Goal: Ask a question

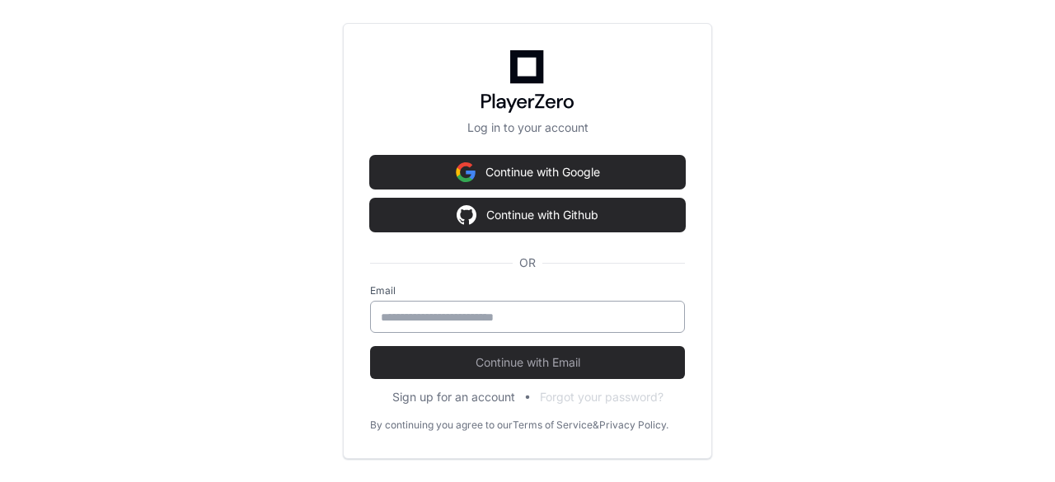
click at [503, 321] on input "email" at bounding box center [528, 317] width 294 height 16
click at [499, 314] on input "email" at bounding box center [528, 317] width 294 height 16
click at [504, 311] on input "email" at bounding box center [528, 317] width 294 height 16
click at [503, 327] on div at bounding box center [527, 317] width 315 height 32
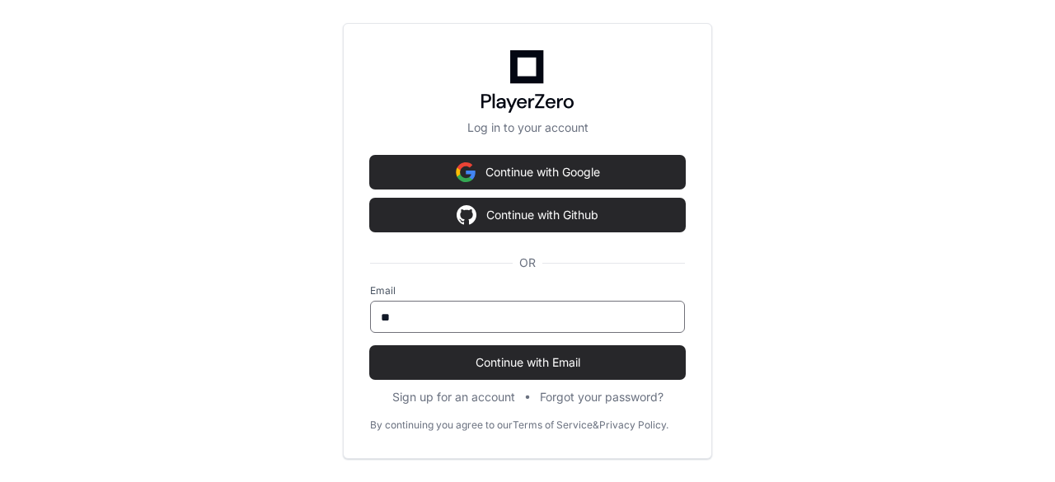
type input "**********"
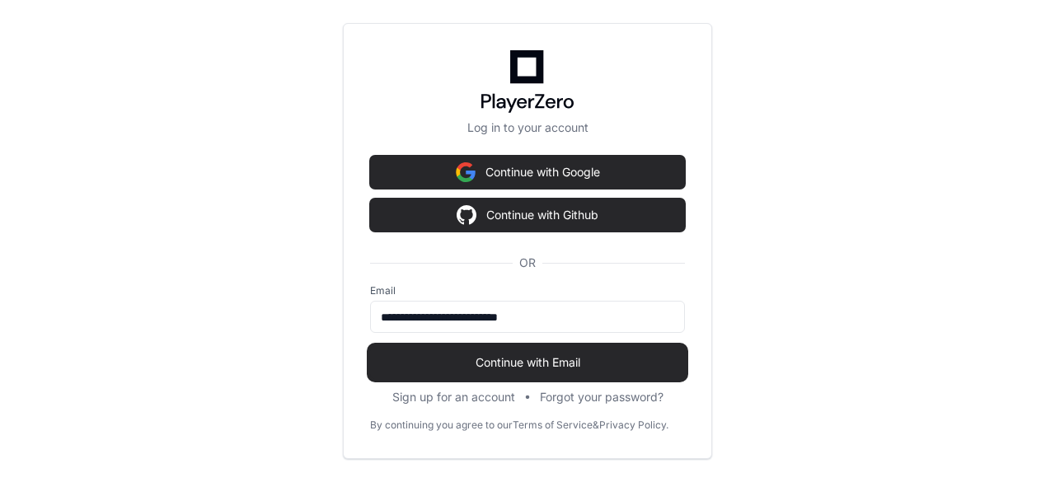
click at [510, 368] on span "Continue with Email" at bounding box center [527, 363] width 315 height 16
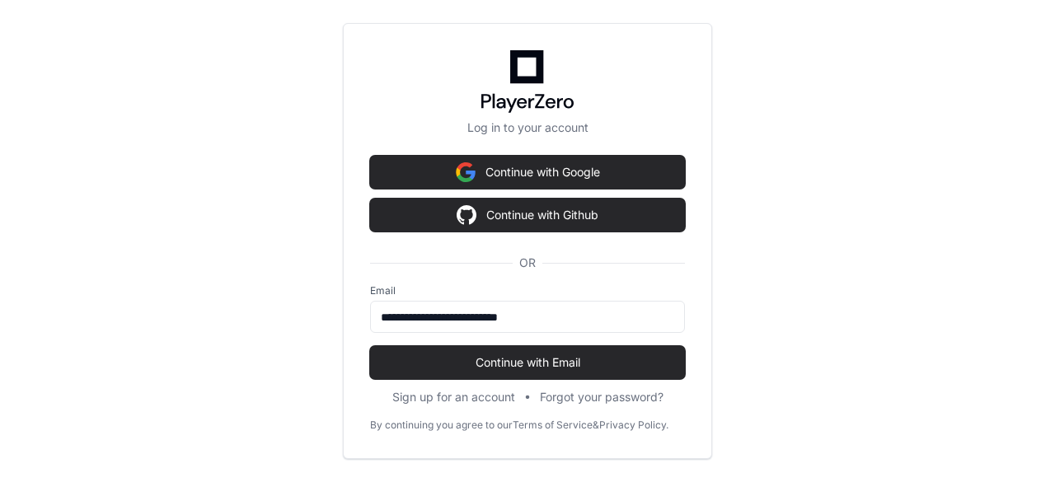
click at [510, 369] on span "Continue with Email" at bounding box center [527, 363] width 315 height 16
click at [282, 316] on div "**********" at bounding box center [527, 241] width 1055 height 482
click at [519, 362] on span "Continue with Email" at bounding box center [527, 363] width 315 height 16
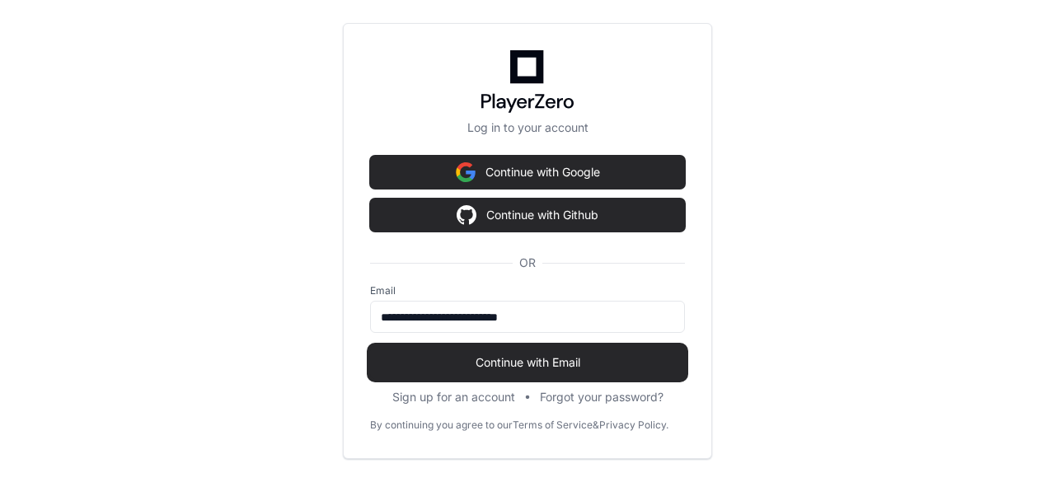
click at [559, 362] on span "Continue with Email" at bounding box center [527, 363] width 315 height 16
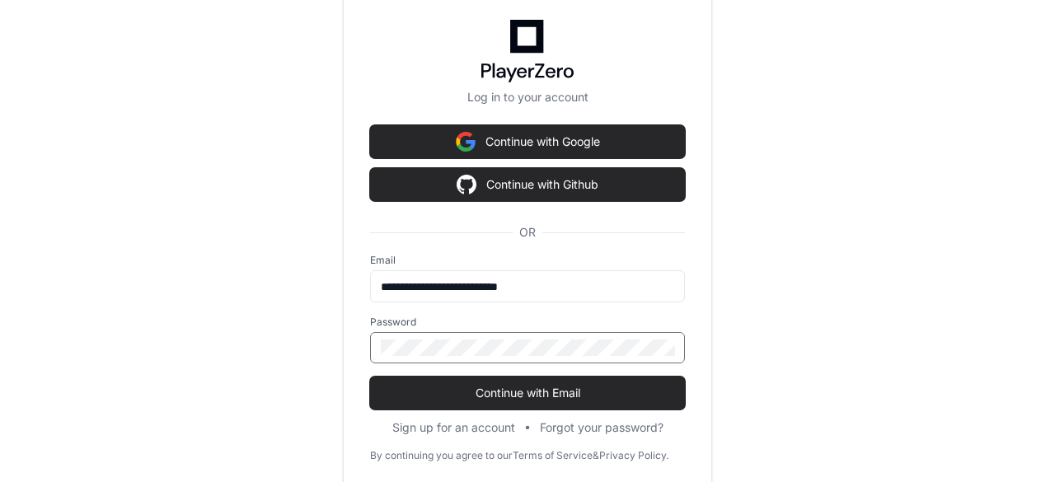
click at [370, 377] on button "Continue with Email" at bounding box center [527, 393] width 315 height 33
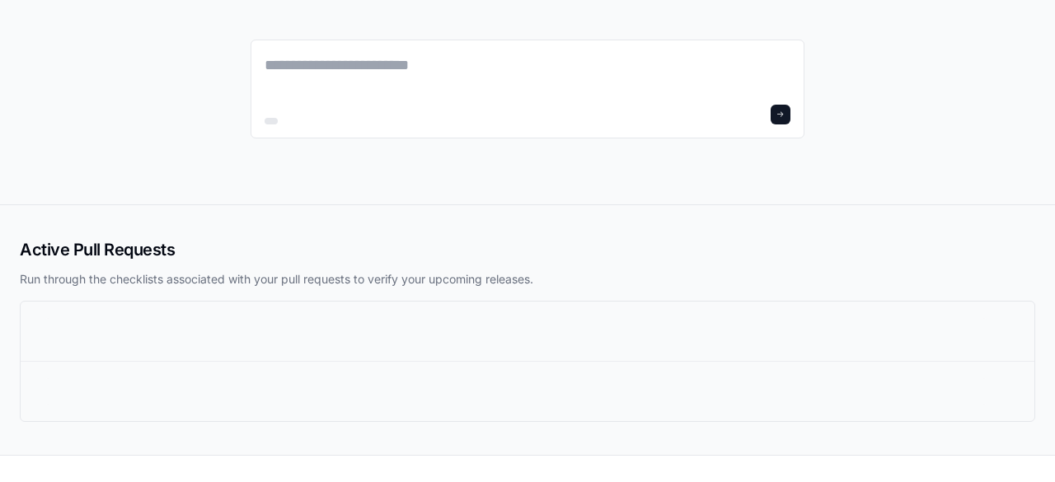
click at [517, 392] on div at bounding box center [516, 391] width 945 height 26
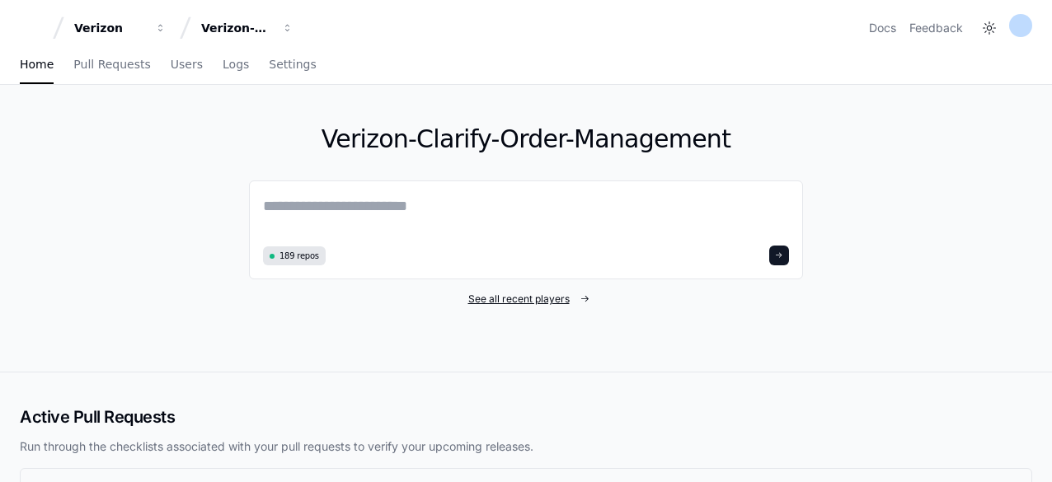
click at [510, 304] on span "See all recent players" at bounding box center [518, 299] width 101 height 13
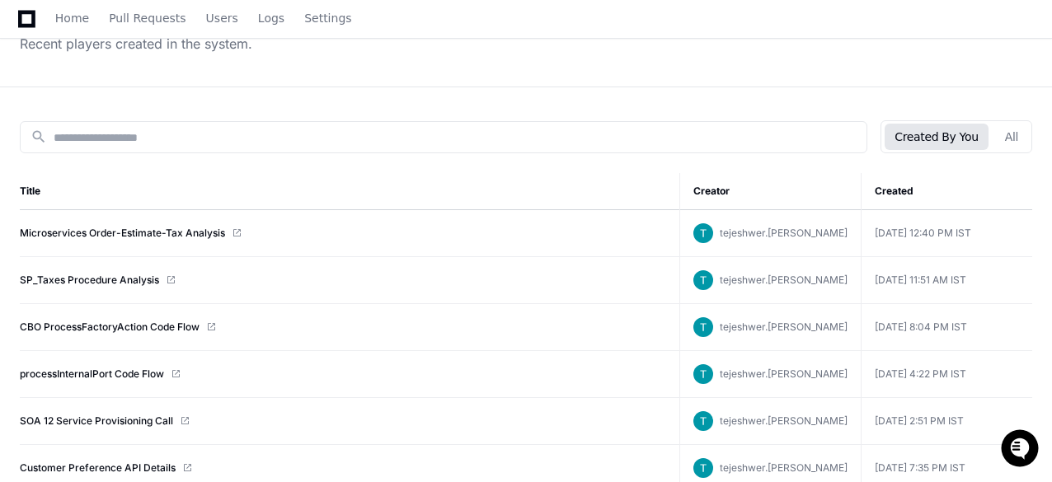
scroll to position [165, 0]
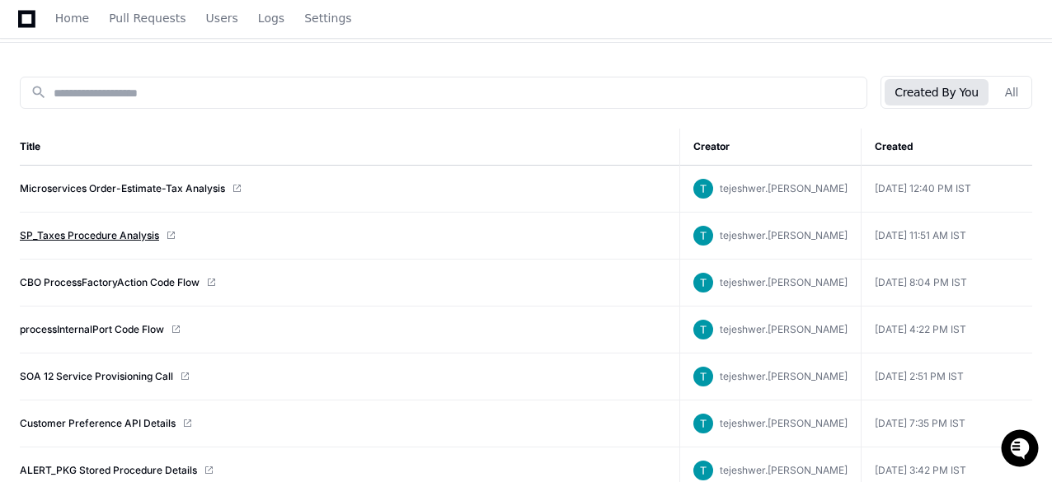
click at [68, 230] on link "SP_Taxes Procedure Analysis" at bounding box center [89, 235] width 139 height 13
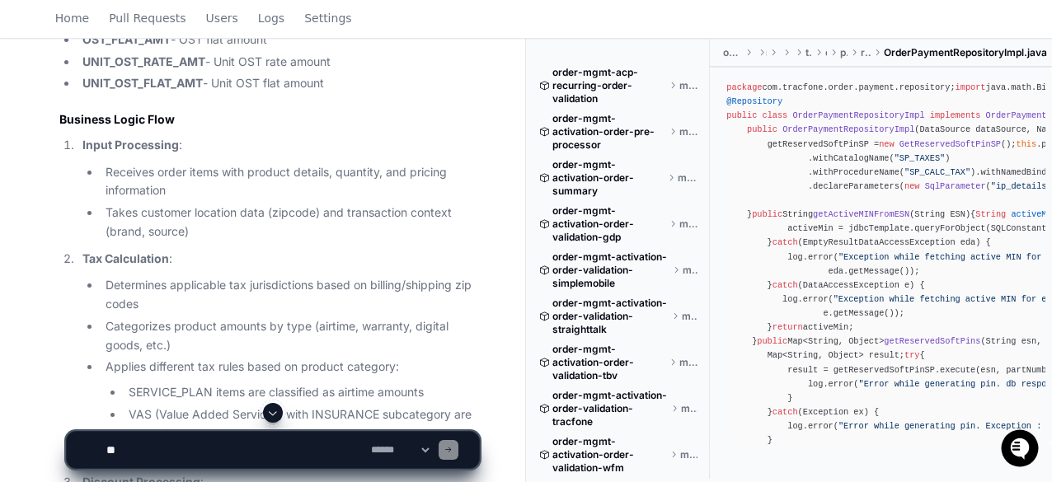
scroll to position [2474, 0]
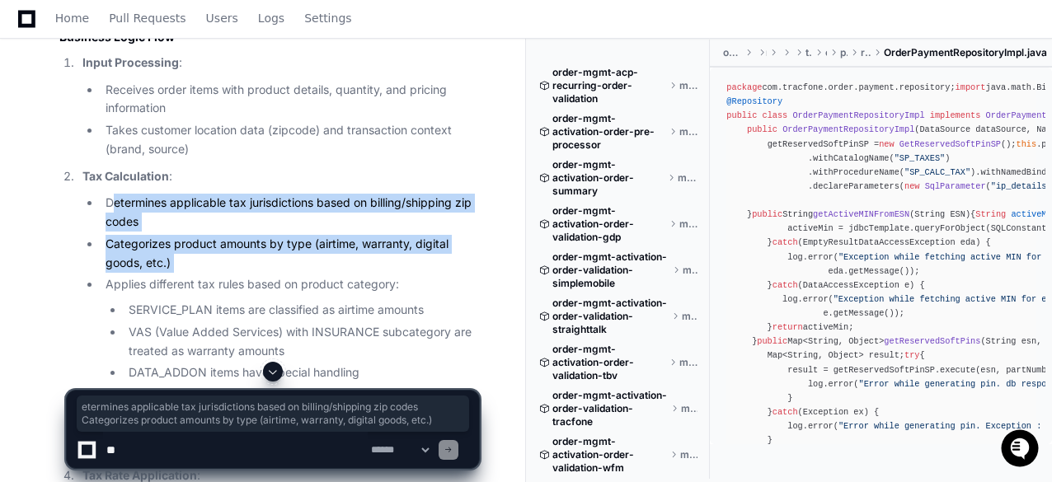
drag, startPoint x: 125, startPoint y: 197, endPoint x: 162, endPoint y: 255, distance: 69.1
click at [162, 255] on ul "Determines applicable tax jurisdictions based on billing/shipping zip codes Cat…" at bounding box center [280, 288] width 397 height 189
click at [216, 275] on li "Applies different tax rules based on product category: SERVICE_PLAN items are c…" at bounding box center [290, 328] width 378 height 107
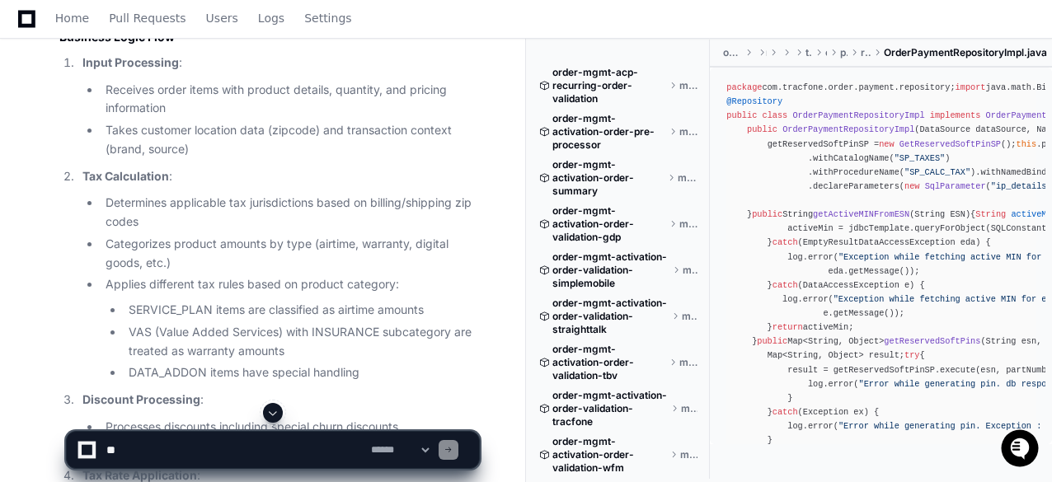
click at [103, 235] on li "Categorizes product amounts by type (airtime, warranty, digital goods, etc.)" at bounding box center [290, 254] width 378 height 38
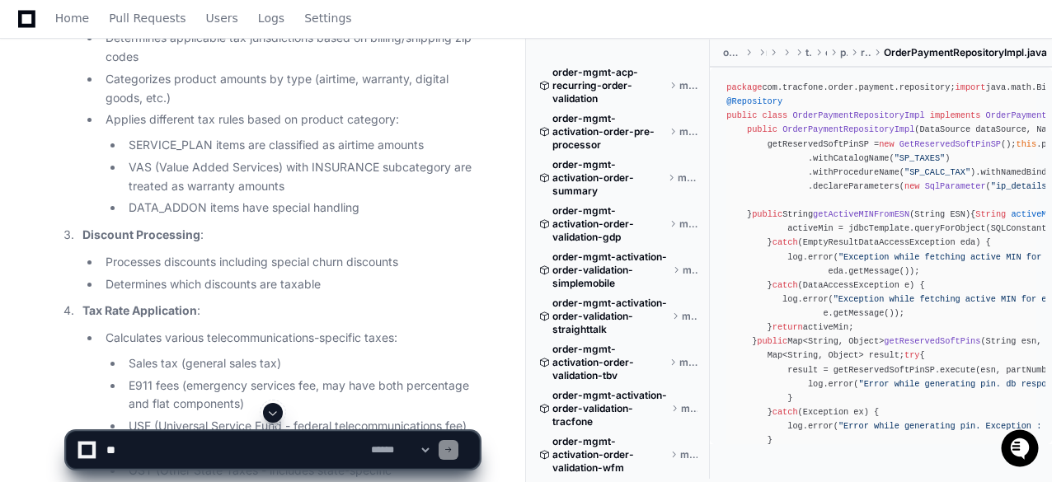
scroll to position [2721, 0]
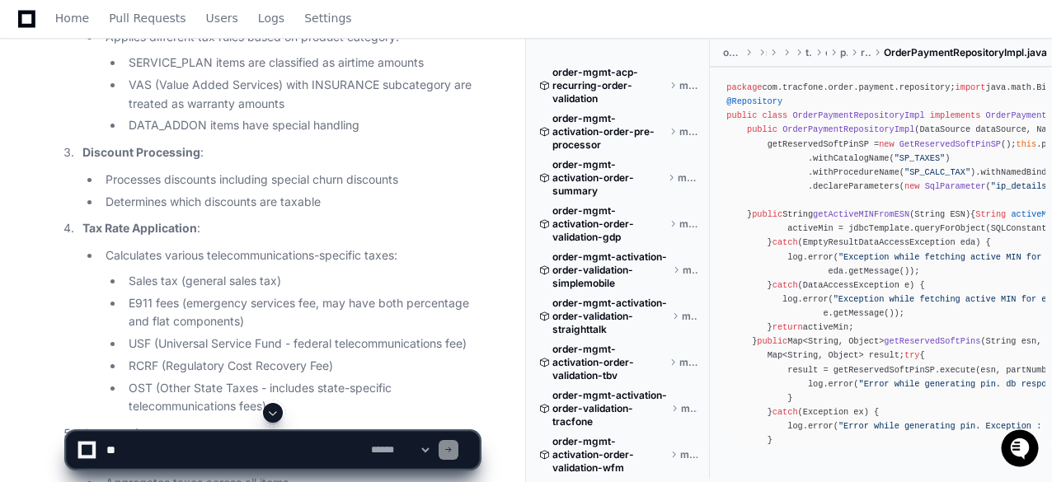
click at [129, 294] on li "E911 fees (emergency services fee, may have both percentage and flat components)" at bounding box center [301, 313] width 355 height 38
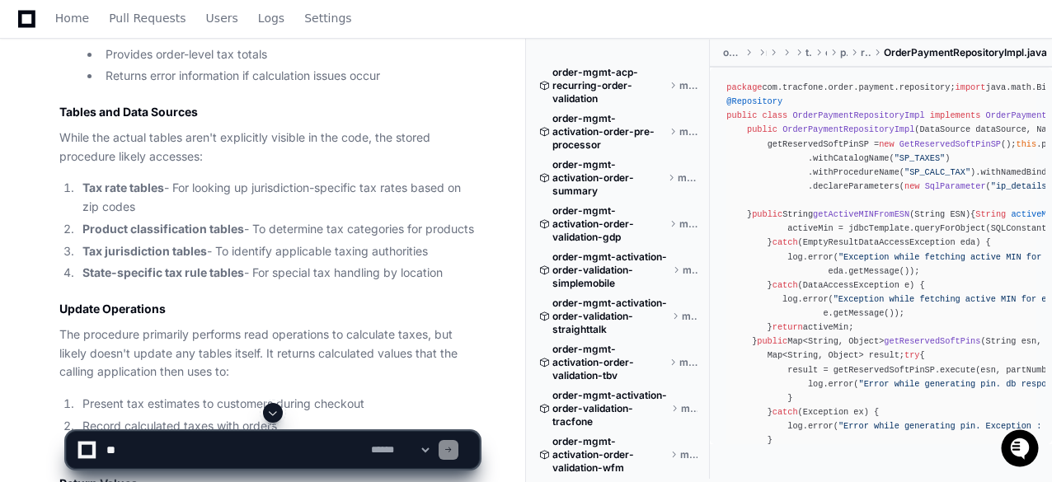
scroll to position [3298, 0]
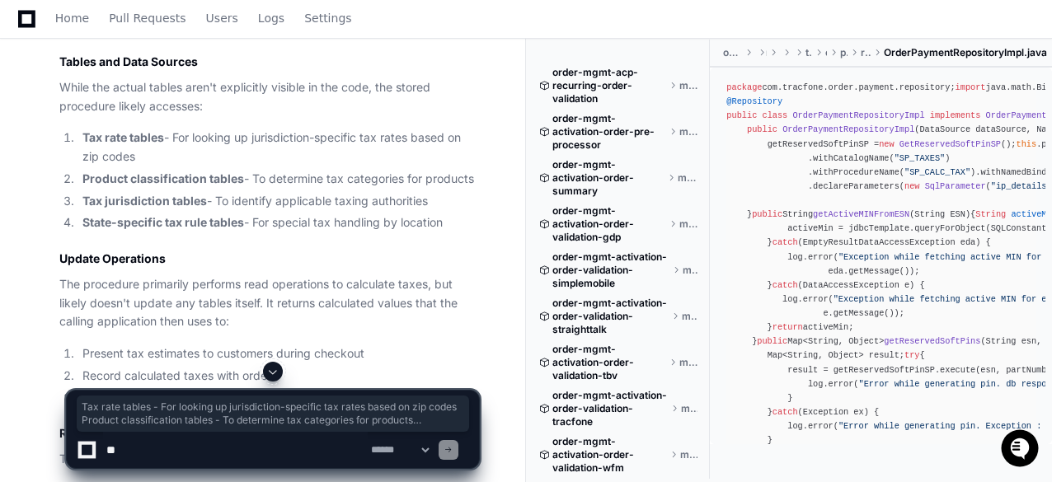
drag, startPoint x: 82, startPoint y: 116, endPoint x: 432, endPoint y: 183, distance: 356.0
click at [431, 183] on ol "Tax rate tables - For looking up jurisdiction-specific tax rates based on zip c…" at bounding box center [269, 181] width 420 height 104
click at [453, 190] on ol "Tax rate tables - For looking up jurisdiction-specific tax rates based on zip c…" at bounding box center [269, 181] width 420 height 104
drag, startPoint x: 452, startPoint y: 195, endPoint x: 97, endPoint y: 119, distance: 362.8
click at [97, 129] on ol "Tax rate tables - For looking up jurisdiction-specific tax rates based on zip c…" at bounding box center [269, 181] width 420 height 104
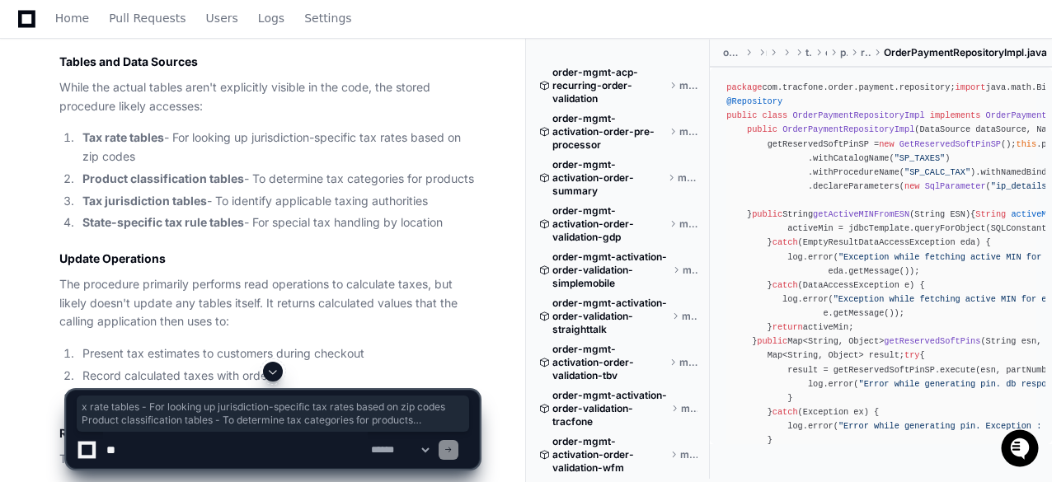
click at [218, 170] on li "Product classification tables - To determine tax categories for products" at bounding box center [279, 179] width 402 height 19
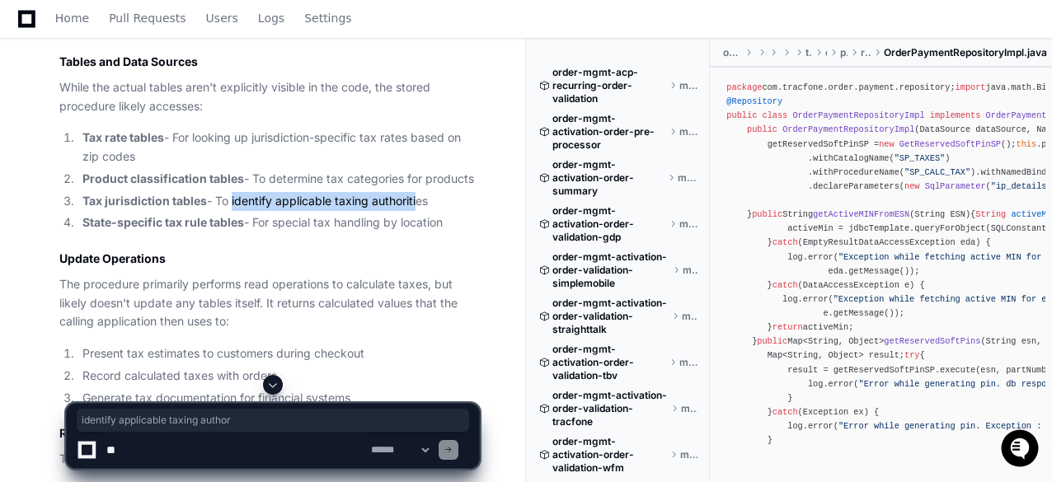
drag, startPoint x: 230, startPoint y: 179, endPoint x: 417, endPoint y: 182, distance: 187.2
click at [417, 192] on li "Tax jurisdiction tables - To identify applicable taxing authorities" at bounding box center [279, 201] width 402 height 19
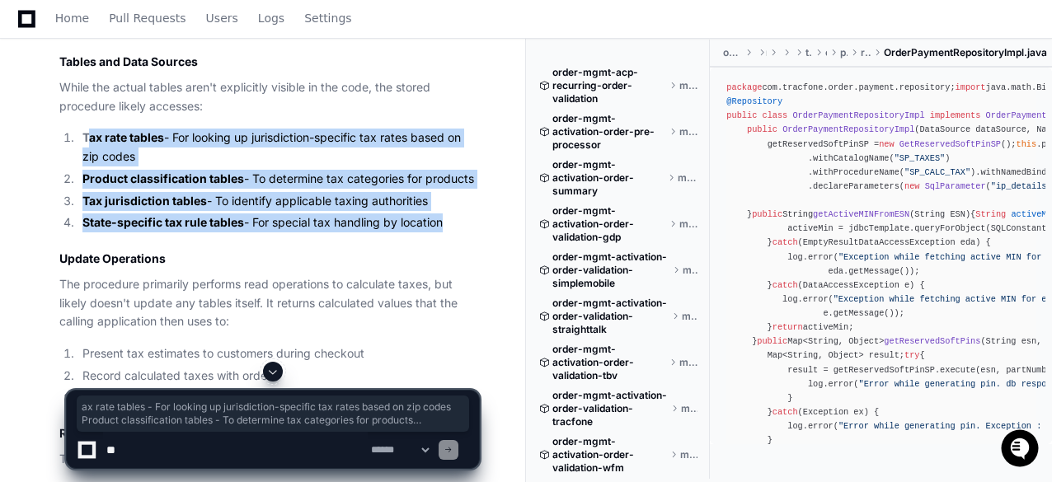
drag, startPoint x: 442, startPoint y: 199, endPoint x: 90, endPoint y: 113, distance: 362.4
click at [90, 129] on ol "Tax rate tables - For looking up jurisdiction-specific tax rates based on zip c…" at bounding box center [269, 181] width 420 height 104
click at [126, 194] on strong "Tax jurisdiction tables" at bounding box center [144, 201] width 125 height 14
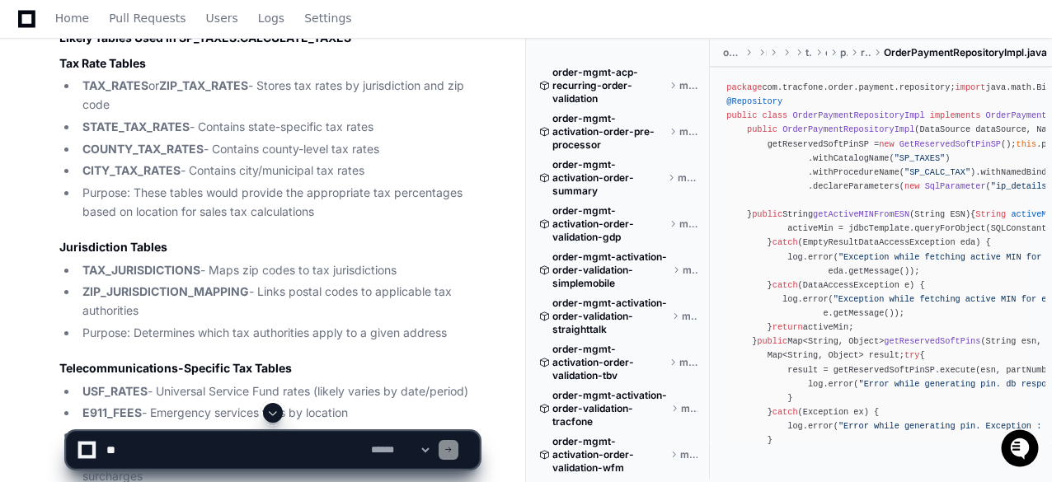
scroll to position [4370, 0]
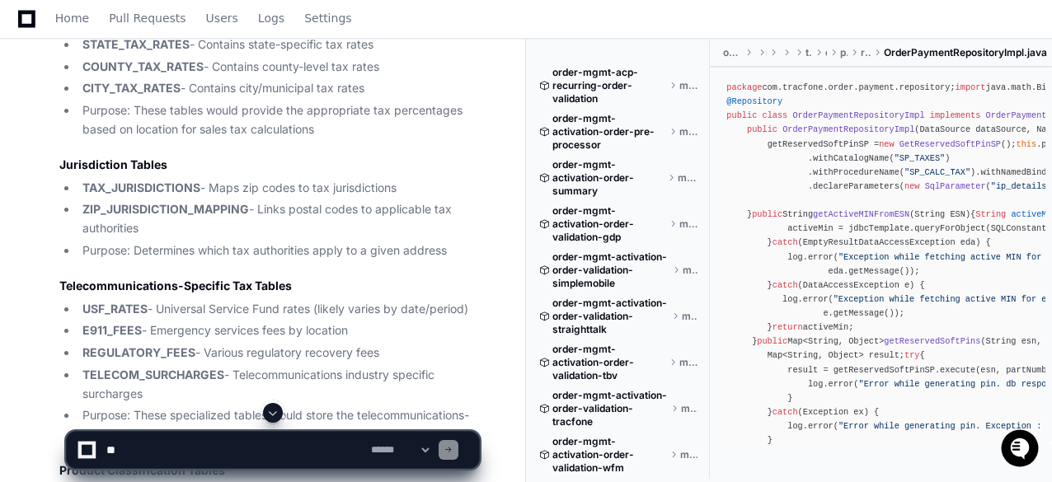
click at [28, 309] on div "Thinking Based on the information available, I cannot access the actual PACKAGE…" at bounding box center [252, 369] width 453 height 1154
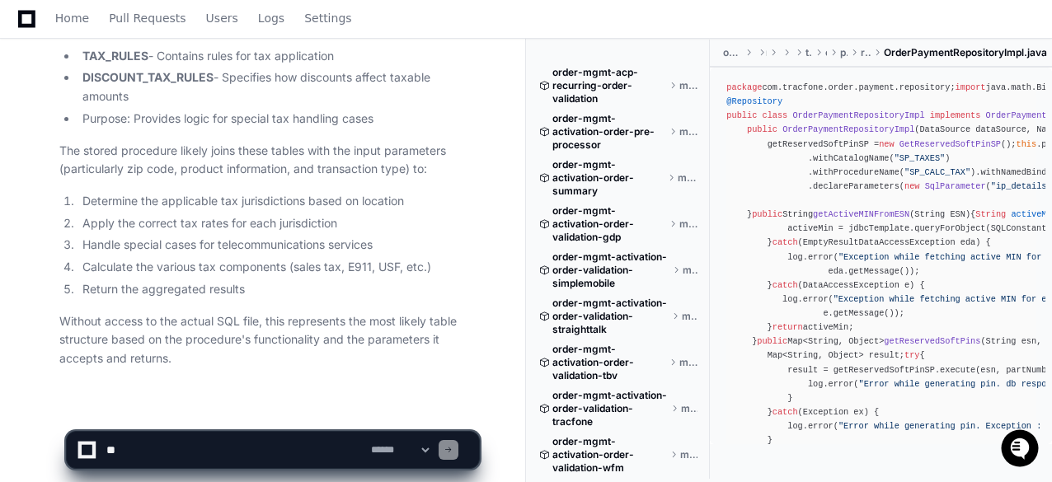
scroll to position [4960, 0]
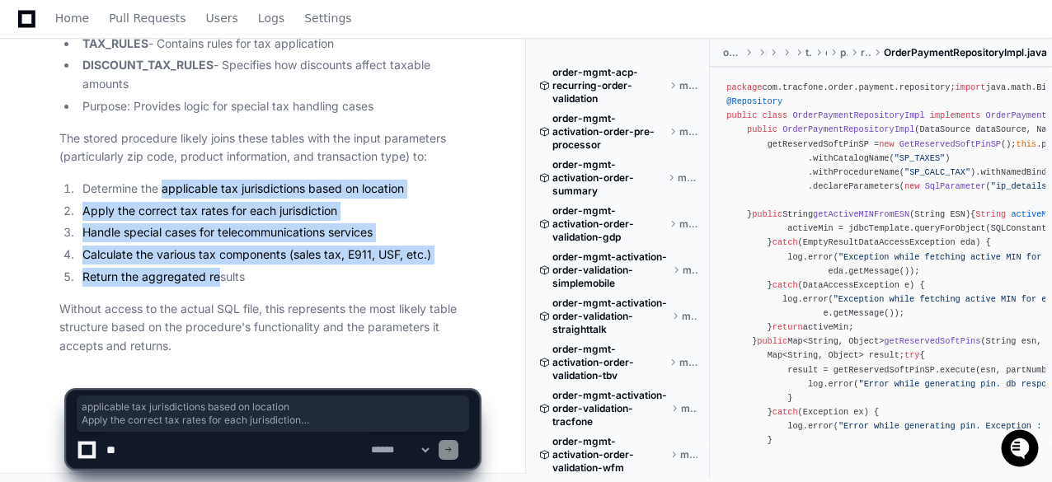
drag, startPoint x: 165, startPoint y: 186, endPoint x: 218, endPoint y: 277, distance: 105.7
click at [218, 277] on ol "Determine the applicable tax jurisdictions based on location Apply the correct …" at bounding box center [269, 233] width 420 height 107
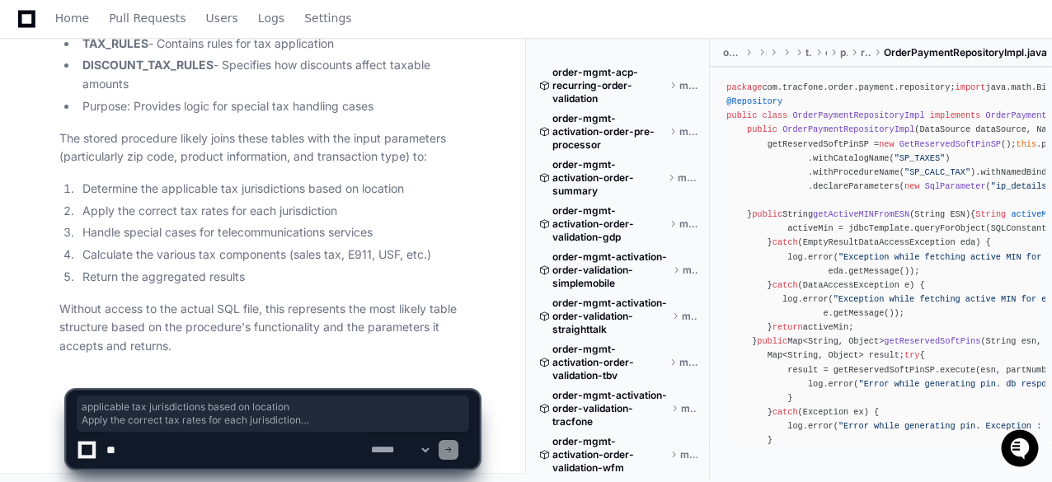
click at [247, 270] on li "Return the aggregated results" at bounding box center [279, 277] width 402 height 19
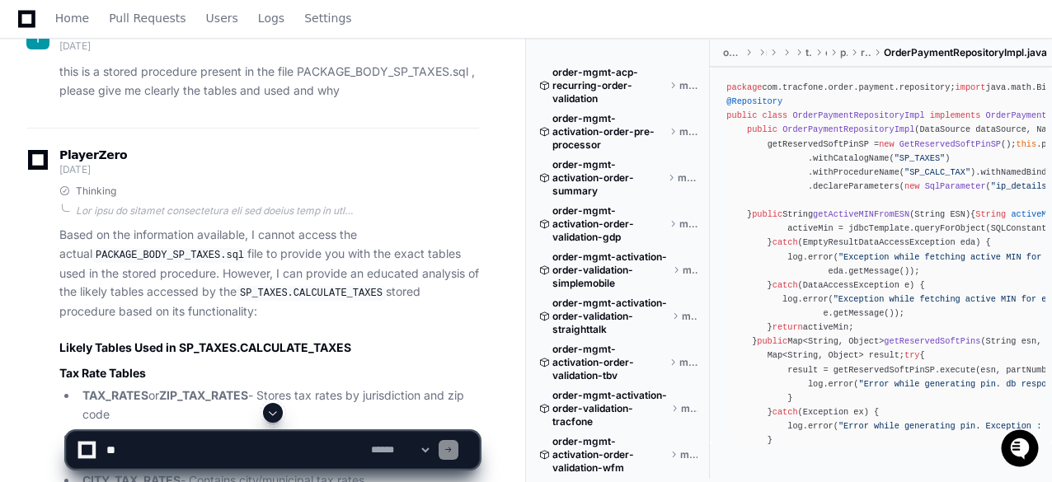
scroll to position [3970, 0]
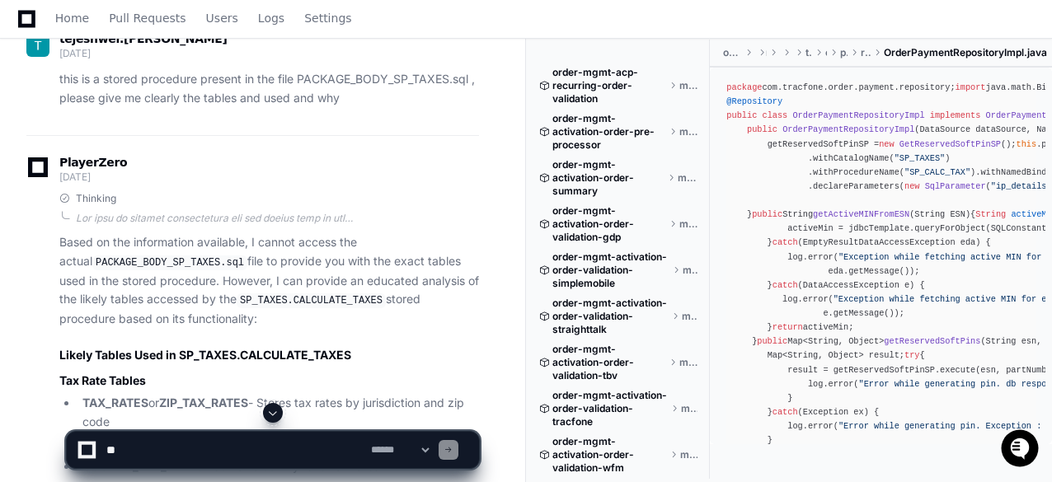
click at [257, 444] on textarea at bounding box center [235, 450] width 265 height 36
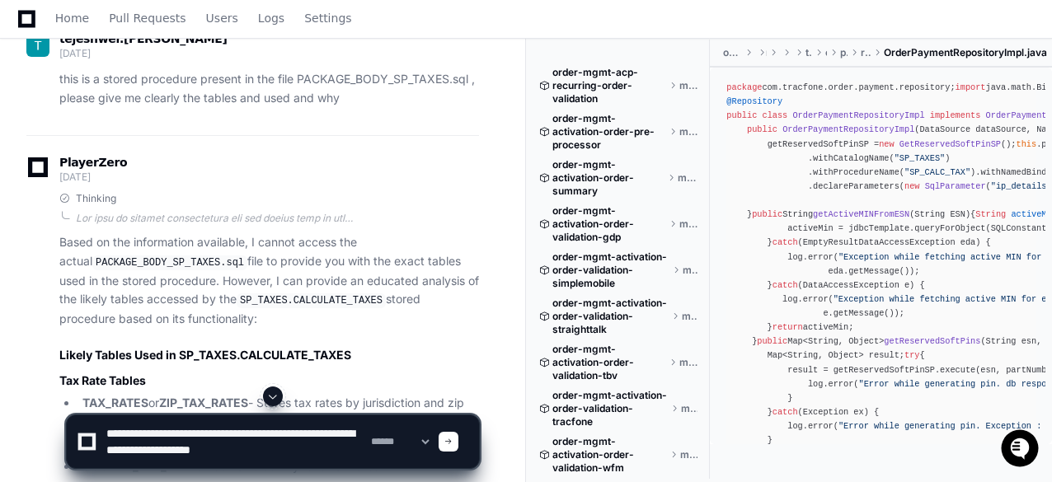
type textarea "**********"
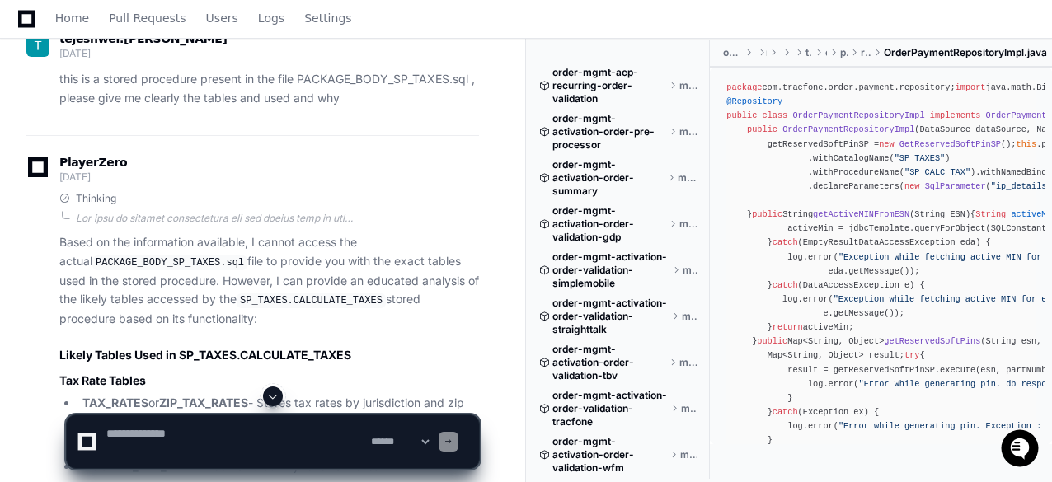
click at [458, 443] on div at bounding box center [449, 442] width 20 height 20
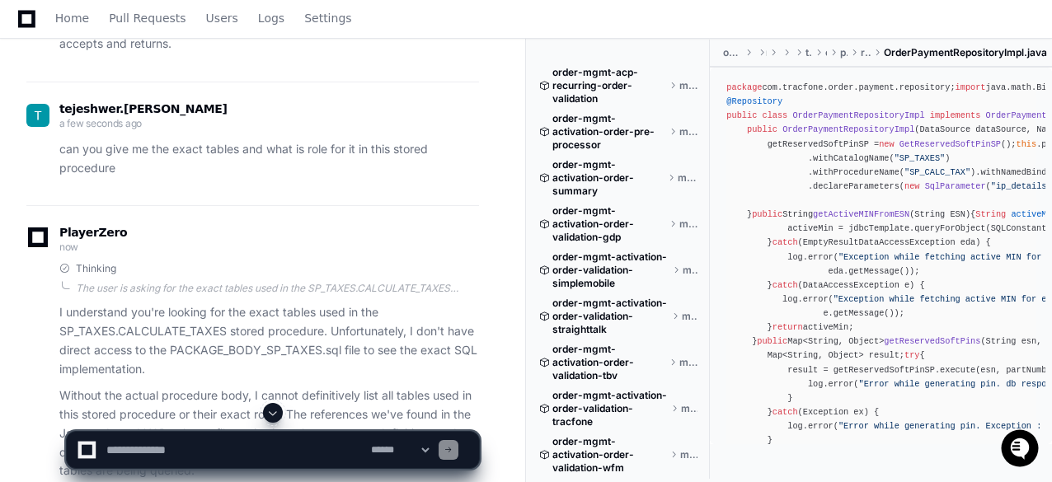
scroll to position [5197, 0]
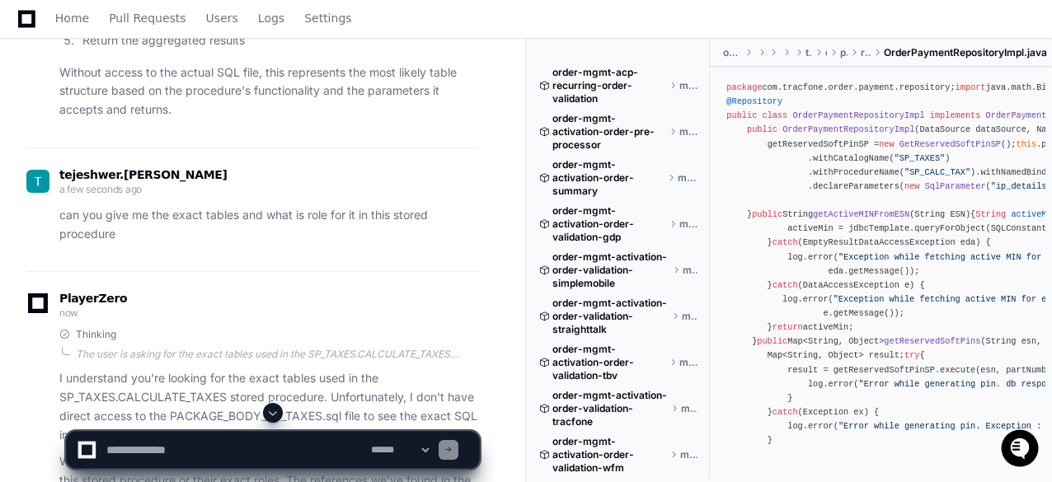
click at [152, 218] on p "can you give me the exact tables and what is role for it in this stored procedu…" at bounding box center [269, 225] width 420 height 38
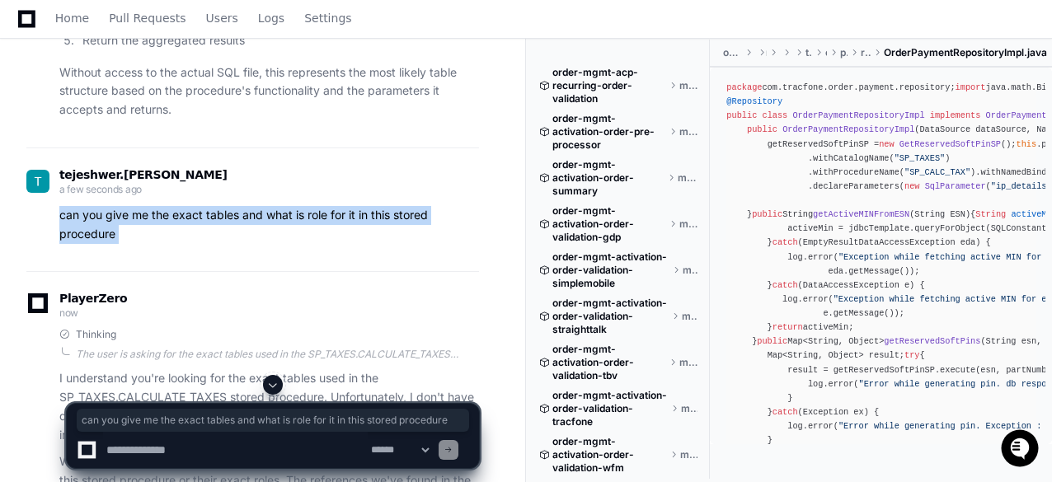
click at [152, 218] on p "can you give me the exact tables and what is role for it in this stored procedu…" at bounding box center [269, 225] width 420 height 38
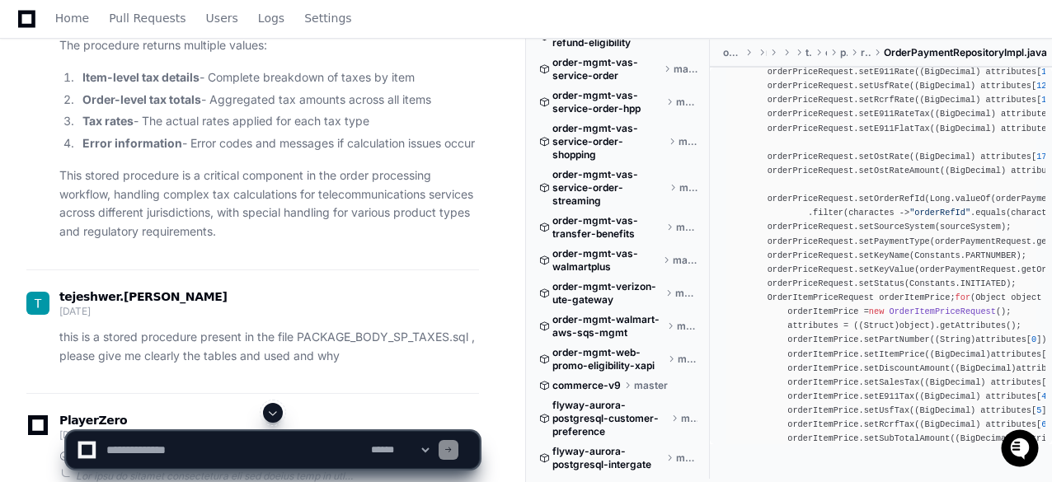
scroll to position [7118, 0]
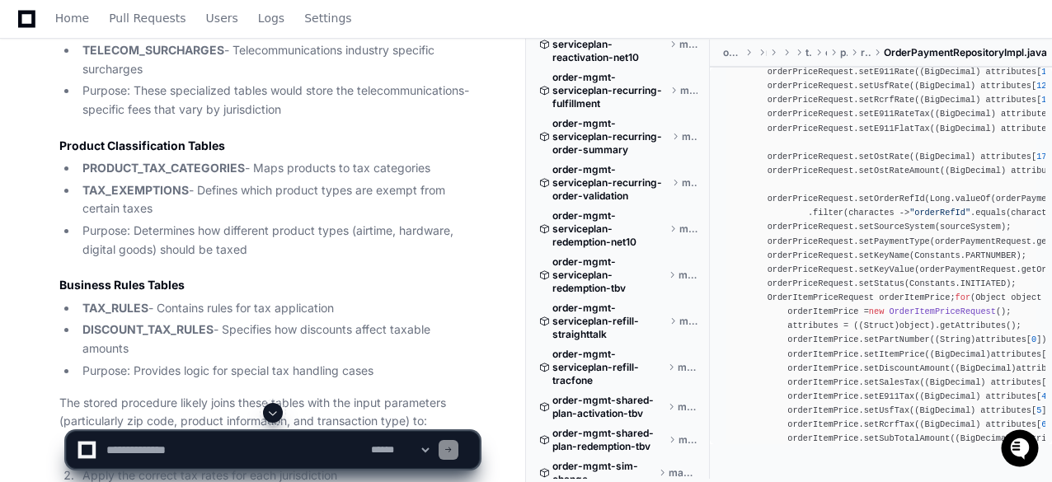
scroll to position [4784, 0]
